Goal: Transaction & Acquisition: Purchase product/service

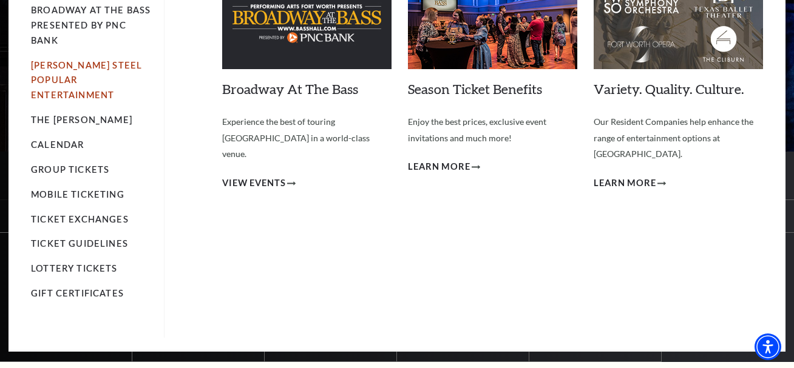
scroll to position [135, 0]
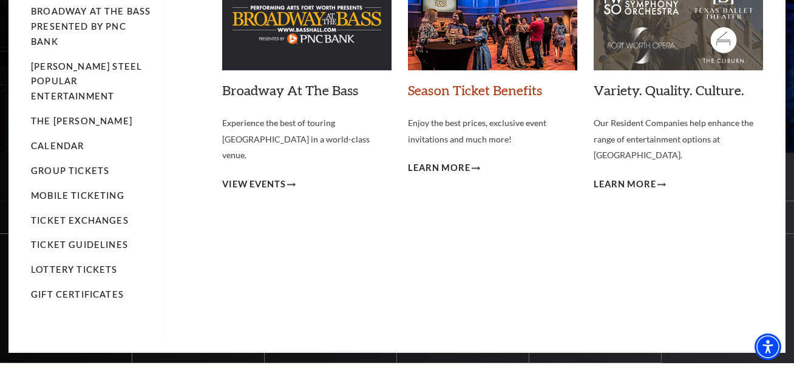
click at [487, 89] on link "Season Ticket Benefits" at bounding box center [475, 90] width 134 height 16
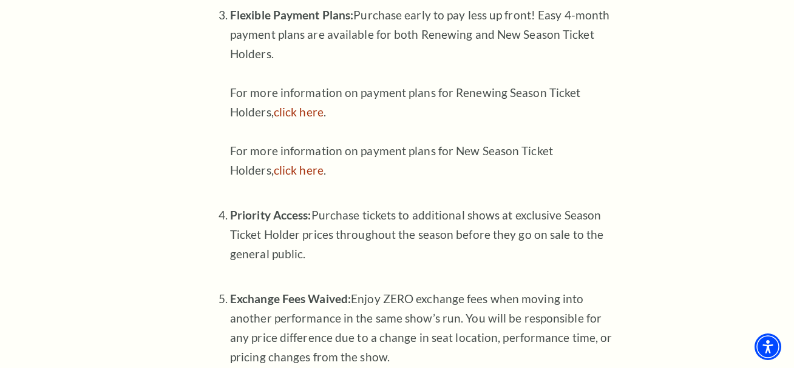
scroll to position [715, 0]
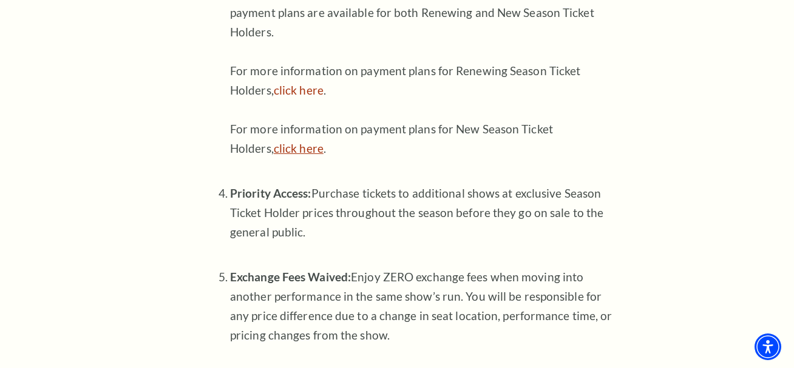
click at [301, 151] on link "click here" at bounding box center [299, 148] width 50 height 14
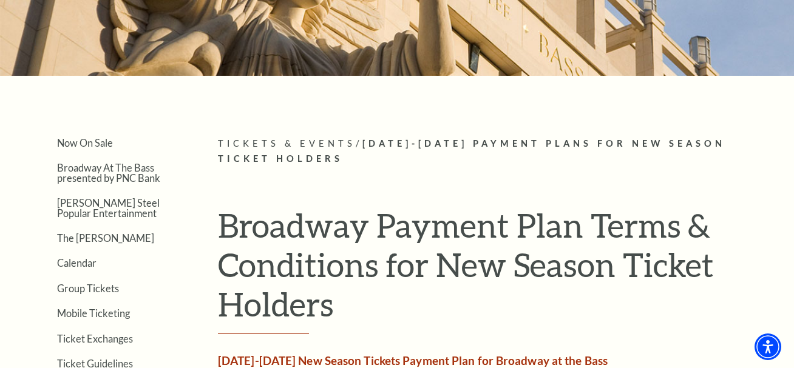
scroll to position [177, 0]
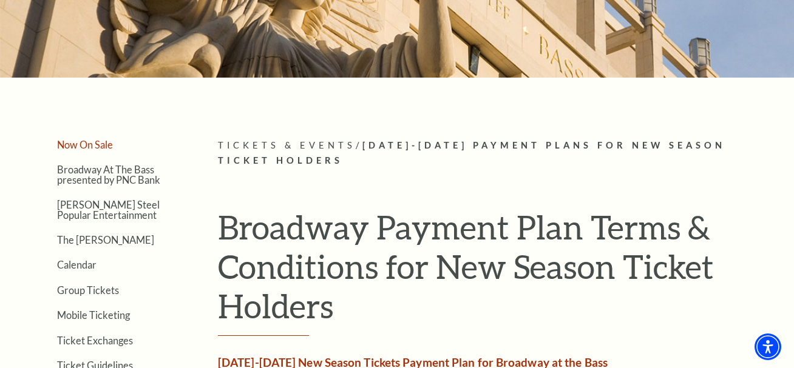
click at [93, 143] on link "Now On Sale" at bounding box center [85, 145] width 56 height 12
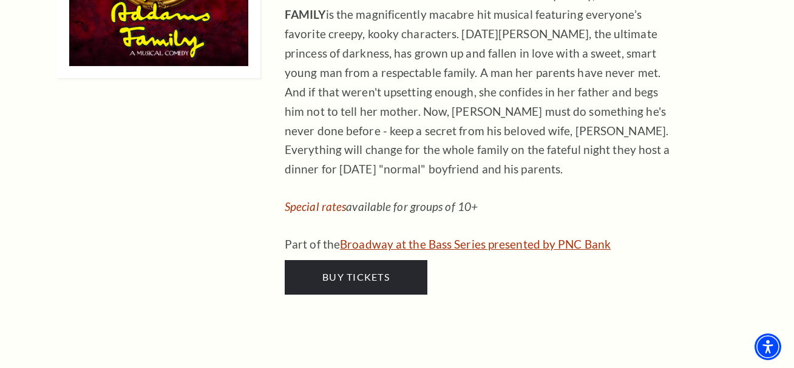
scroll to position [2042, 0]
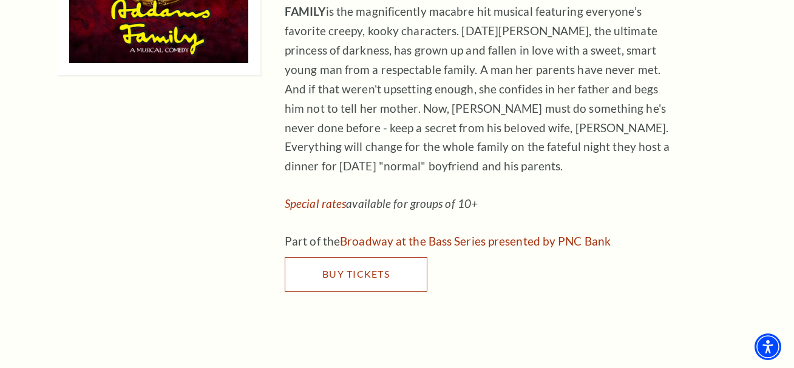
click at [361, 268] on span "Buy Tickets" at bounding box center [355, 274] width 67 height 12
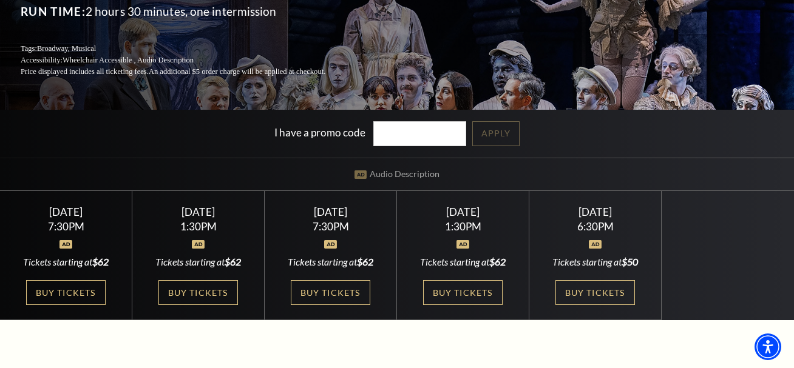
scroll to position [191, 0]
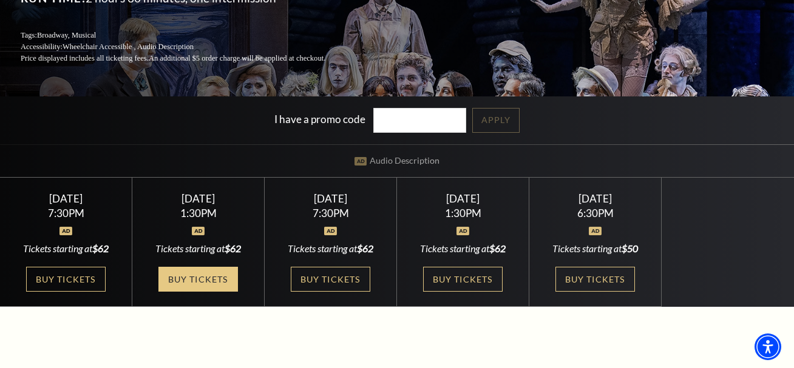
click at [214, 283] on link "Buy Tickets" at bounding box center [197, 279] width 79 height 25
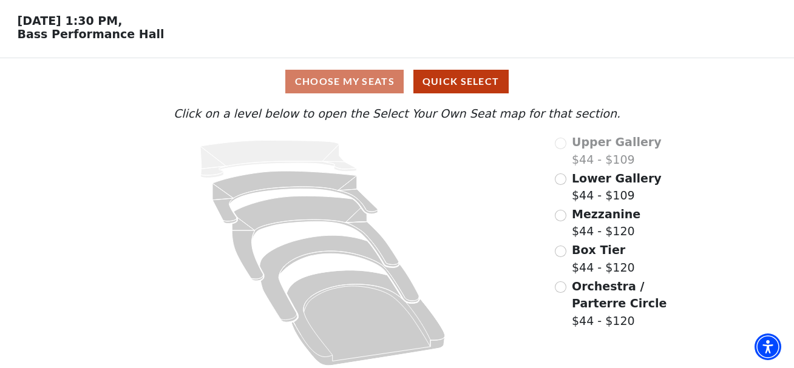
scroll to position [47, 0]
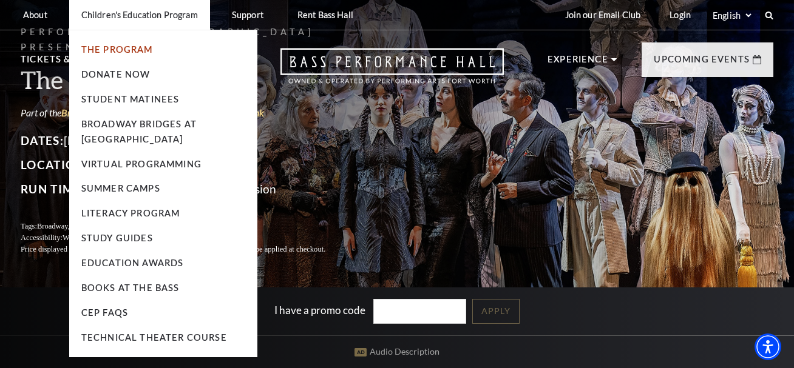
click at [138, 49] on link "The Program" at bounding box center [117, 49] width 72 height 10
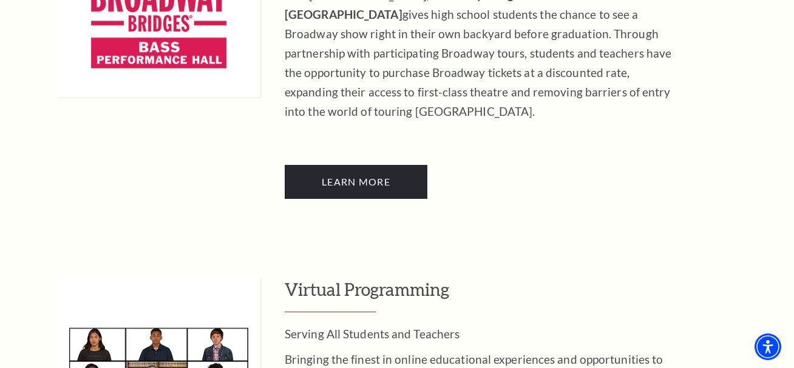
scroll to position [1551, 0]
